Goal: Task Accomplishment & Management: Manage account settings

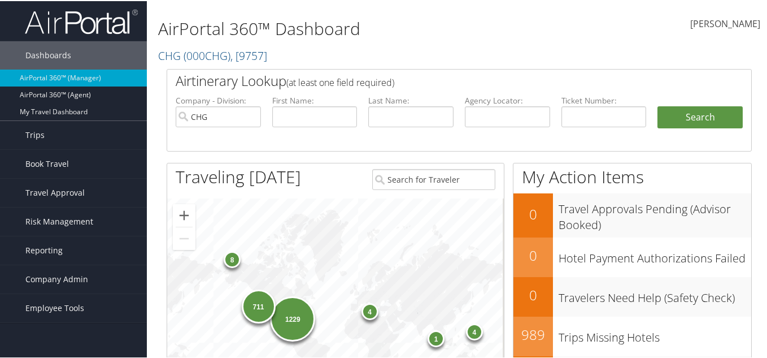
drag, startPoint x: 54, startPoint y: 249, endPoint x: 66, endPoint y: 275, distance: 28.9
click at [53, 249] on span "Reporting" at bounding box center [43, 249] width 37 height 28
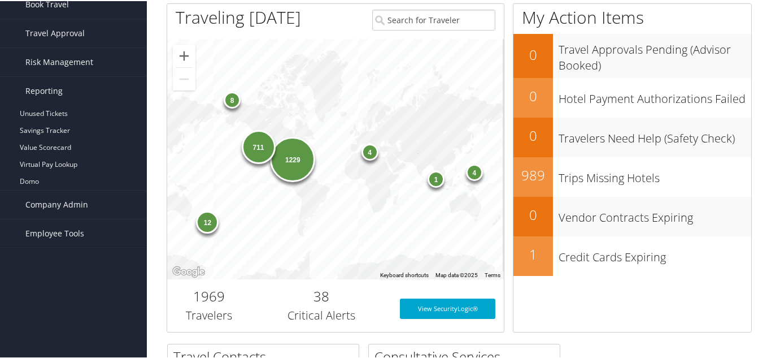
scroll to position [170, 0]
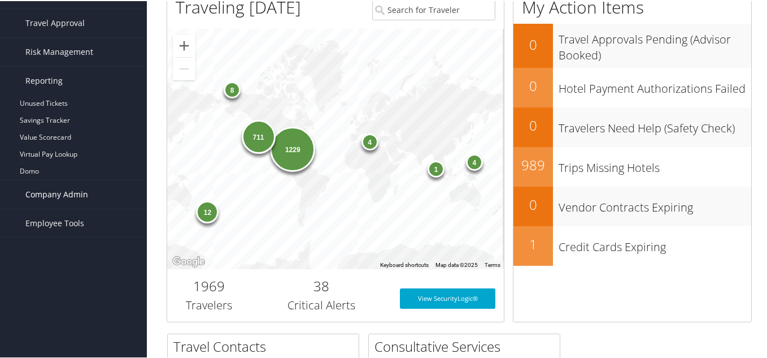
click at [88, 201] on link "Company Admin" at bounding box center [73, 193] width 147 height 28
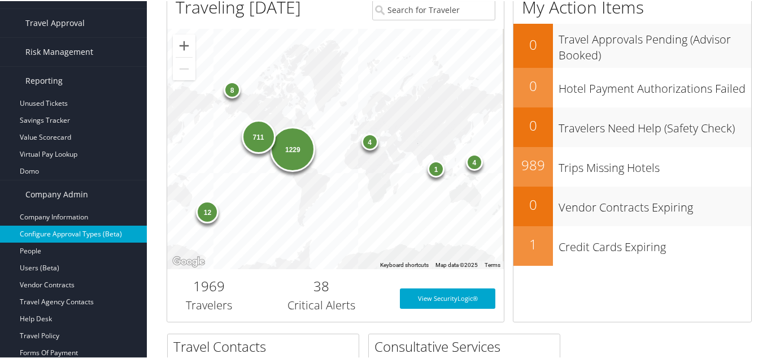
click at [75, 231] on link "Configure Approval Types (Beta)" at bounding box center [73, 232] width 147 height 17
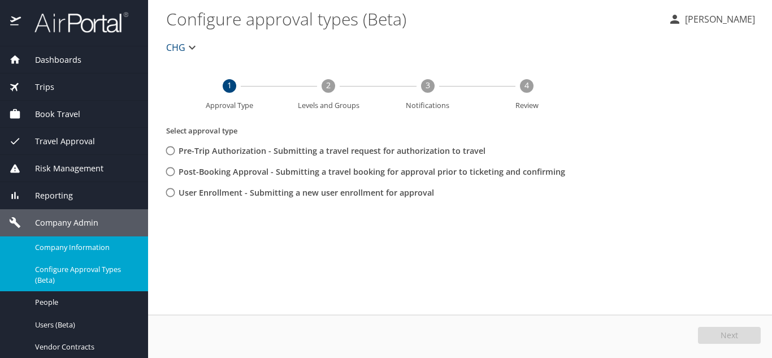
click at [72, 244] on span "Company Information" at bounding box center [84, 247] width 99 height 11
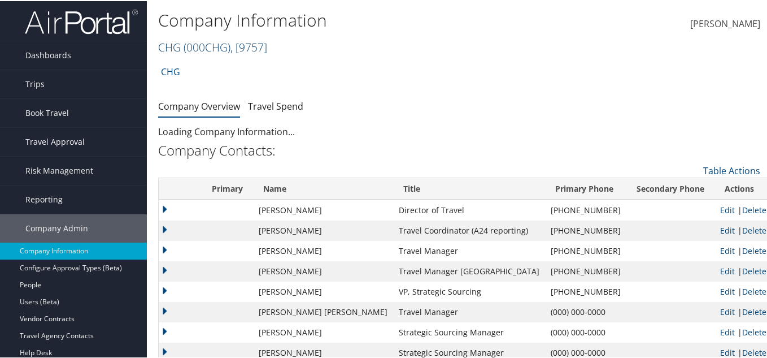
click at [210, 46] on span "( 000CHG )" at bounding box center [207, 45] width 47 height 15
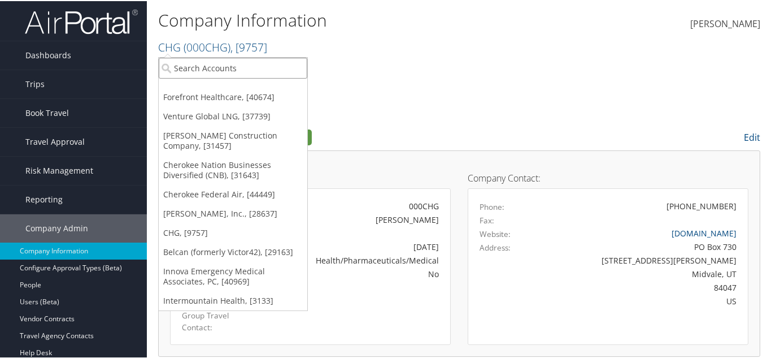
click at [214, 64] on input "search" at bounding box center [233, 67] width 149 height 21
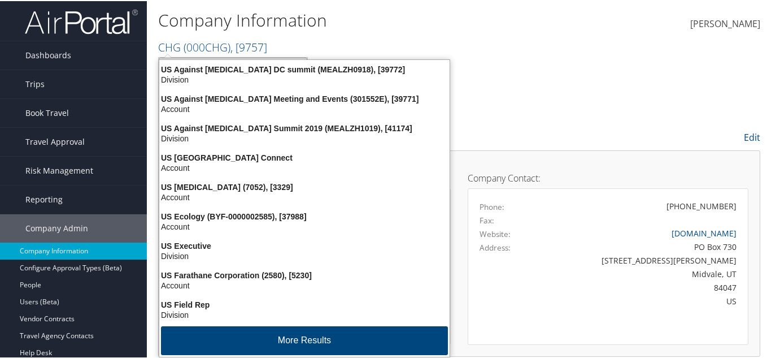
type input "us ski"
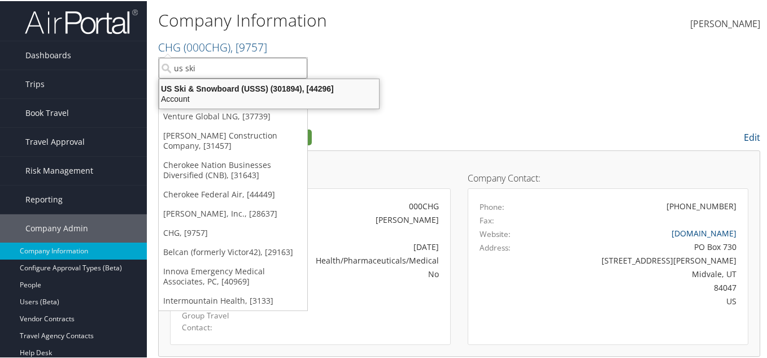
click at [241, 108] on ul "US Ski & Snowboard (USSS) (301894), [44296] Account" at bounding box center [269, 92] width 221 height 31
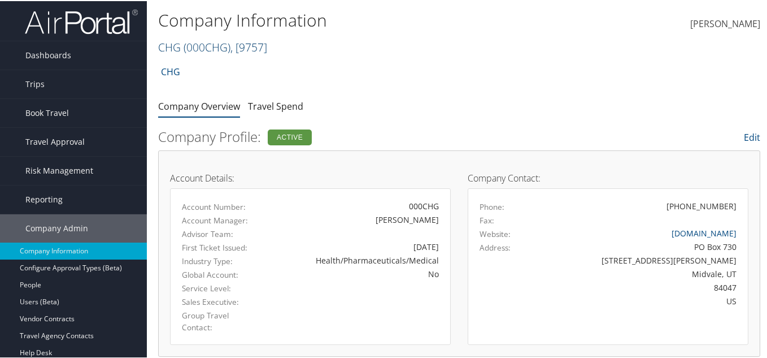
click at [215, 50] on span "( 000CHG )" at bounding box center [207, 45] width 47 height 15
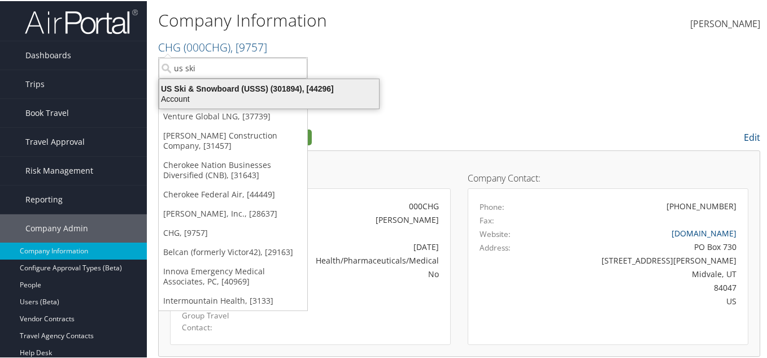
click at [204, 94] on div "Account" at bounding box center [269, 98] width 233 height 10
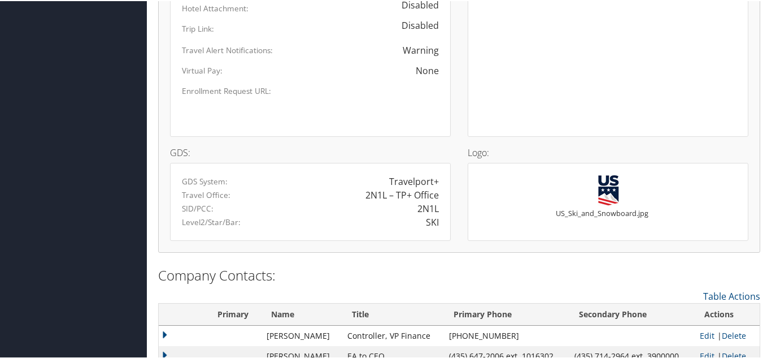
scroll to position [791, 0]
